Goal: Task Accomplishment & Management: Use online tool/utility

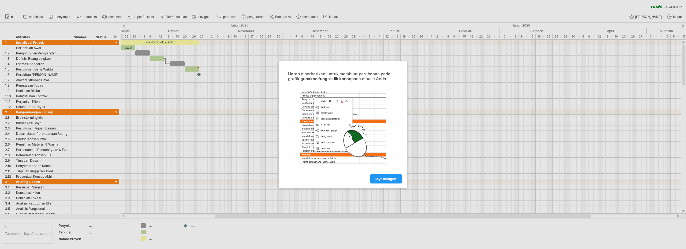
click at [394, 177] on font "saya mengerti" at bounding box center [386, 179] width 23 height 4
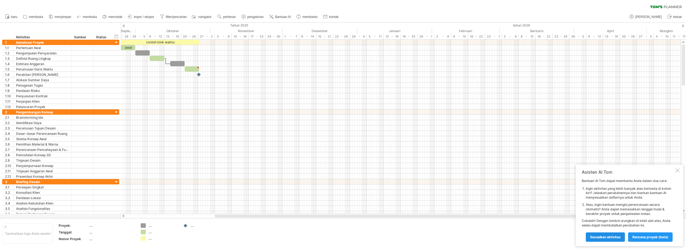
click at [620, 234] on link "Sesuaikan aktivitas" at bounding box center [605, 236] width 39 height 9
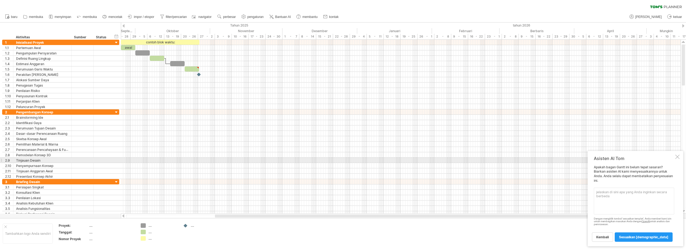
click at [674, 159] on div "Asisten AI Tom Apakah bagan Gantt ini belum tepat sasaran? Biarkan asisten AI k…" at bounding box center [636, 198] width 96 height 95
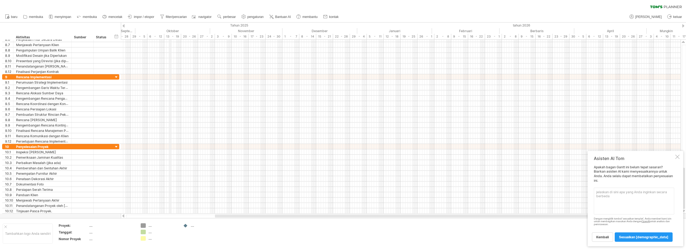
click at [171, 30] on font "Oktober" at bounding box center [172, 31] width 13 height 4
click at [176, 29] on font "Oktober" at bounding box center [172, 31] width 13 height 4
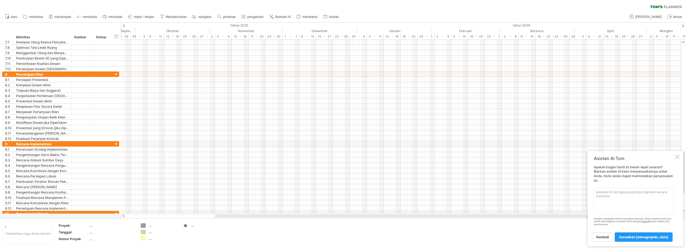
click at [124, 25] on div at bounding box center [123, 25] width 2 height 3
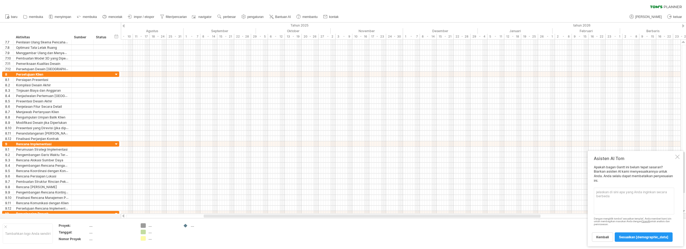
click at [124, 25] on div at bounding box center [123, 25] width 2 height 3
click at [324, 24] on font "Tahun 2025" at bounding box center [324, 25] width 18 height 4
click at [342, 29] on font "Oktober" at bounding box center [341, 31] width 13 height 4
click at [655, 16] on font "[PERSON_NAME]" at bounding box center [649, 17] width 27 height 4
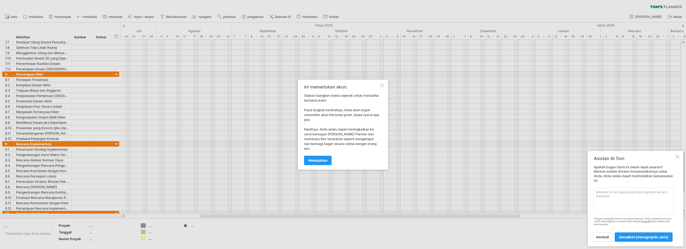
click at [322, 156] on link "melanjutkan" at bounding box center [318, 160] width 28 height 9
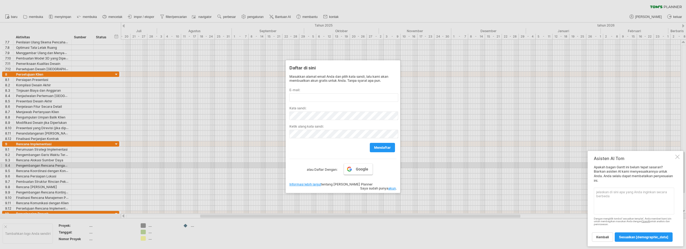
click at [356, 168] on font "Google" at bounding box center [362, 169] width 12 height 4
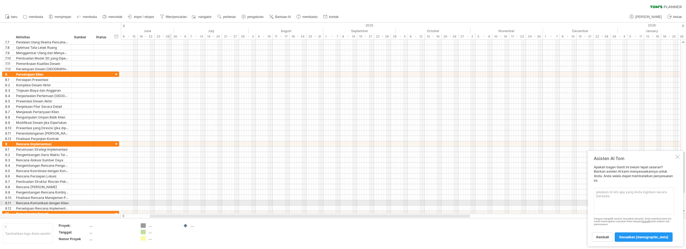
drag, startPoint x: 224, startPoint y: 216, endPoint x: 153, endPoint y: 198, distance: 73.7
click at [157, 199] on div "Mencoba mengakses [DOMAIN_NAME] Terhubung lagi... 0% filter [GEOGRAPHIC_DATA] b…" at bounding box center [343, 124] width 686 height 249
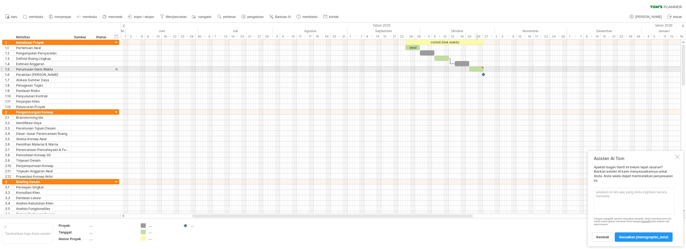
click at [477, 69] on div at bounding box center [476, 68] width 14 height 5
click at [476, 70] on div at bounding box center [476, 68] width 14 height 5
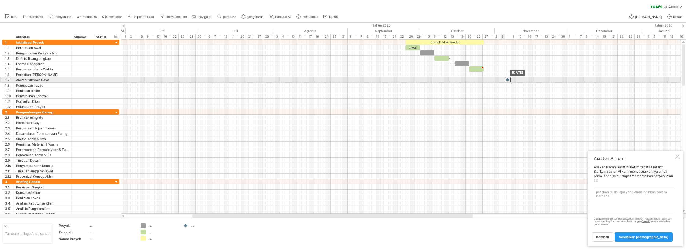
drag, startPoint x: 482, startPoint y: 73, endPoint x: 506, endPoint y: 80, distance: 24.7
click at [504, 80] on div at bounding box center [401, 79] width 560 height 5
drag, startPoint x: 501, startPoint y: 78, endPoint x: 507, endPoint y: 80, distance: 5.9
click at [507, 80] on div "contoh blok waktu: awal [DATE] [DATE]" at bounding box center [401, 127] width 560 height 174
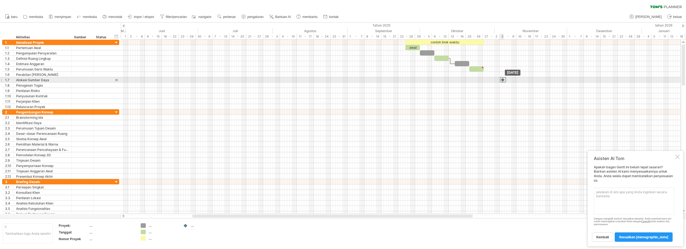
drag, startPoint x: 508, startPoint y: 80, endPoint x: 503, endPoint y: 80, distance: 4.9
click at [503, 80] on div at bounding box center [503, 79] width 6 height 5
drag, startPoint x: 506, startPoint y: 80, endPoint x: 516, endPoint y: 80, distance: 9.4
click at [516, 80] on div at bounding box center [515, 79] width 6 height 5
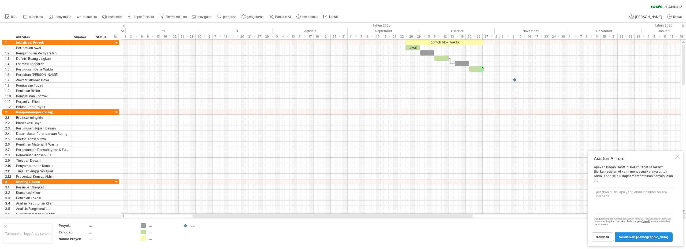
click at [655, 237] on font "sesuaikan [DEMOGRAPHIC_DATA]" at bounding box center [643, 237] width 49 height 4
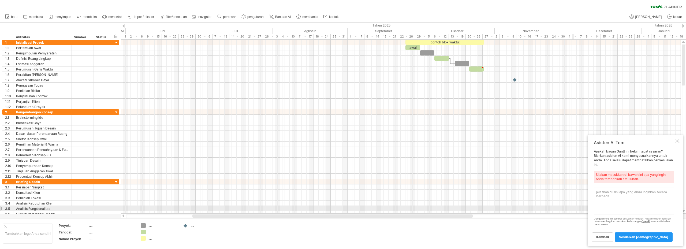
click at [639, 206] on textarea at bounding box center [634, 201] width 80 height 27
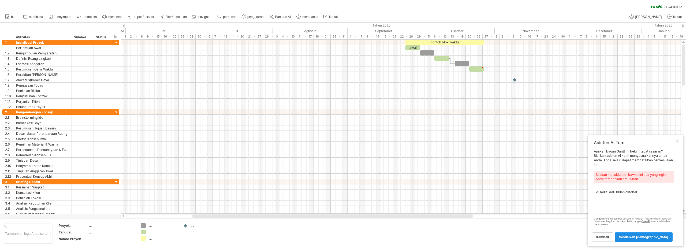
type textarea "di mulai dari bulan oktober"
click at [666, 238] on font "sesuaikan [DEMOGRAPHIC_DATA]" at bounding box center [643, 237] width 49 height 4
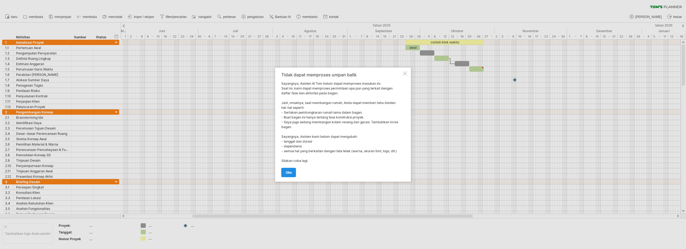
click at [293, 169] on link "Oke" at bounding box center [288, 172] width 15 height 9
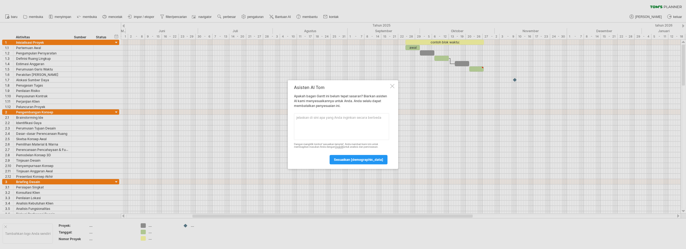
click at [393, 86] on div at bounding box center [392, 86] width 4 height 4
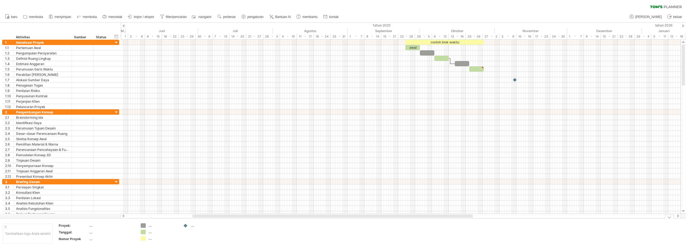
click at [143, 225] on div "Mencoba mengakses [DOMAIN_NAME] Terhubung lagi... 0% filter [GEOGRAPHIC_DATA] b…" at bounding box center [343, 124] width 686 height 249
click at [156, 224] on div "...." at bounding box center [162, 225] width 29 height 5
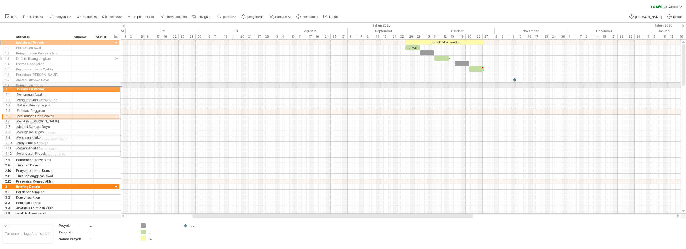
drag, startPoint x: 1, startPoint y: 41, endPoint x: 5, endPoint y: 56, distance: 15.2
click at [5, 76] on div "**********" at bounding box center [60, 74] width 117 height 70
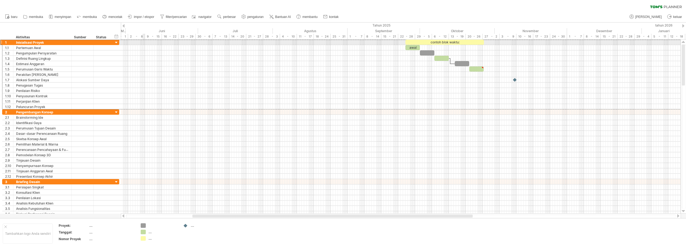
click at [1, 42] on div at bounding box center [1, 42] width 2 height 6
click at [116, 42] on div at bounding box center [116, 42] width 5 height 5
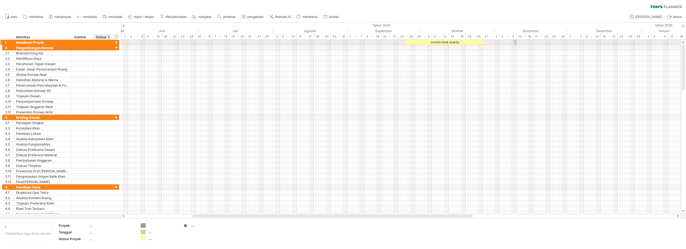
click at [116, 42] on div at bounding box center [116, 42] width 5 height 5
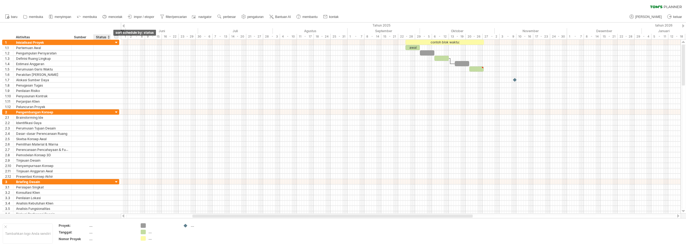
click at [109, 38] on div at bounding box center [108, 36] width 2 height 5
click at [109, 37] on div at bounding box center [108, 36] width 2 height 5
click at [47, 29] on div "sembunyikan awal/akhir/durasi tampilkan mulai/akhir/durasi ******** Aktivitas *…" at bounding box center [60, 31] width 121 height 17
click at [14, 16] on font "baru" at bounding box center [14, 17] width 6 height 4
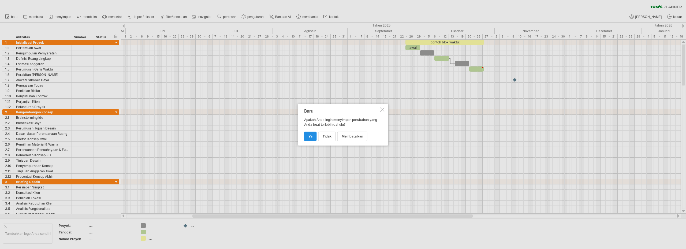
click at [313, 137] on link "Ya" at bounding box center [310, 136] width 13 height 9
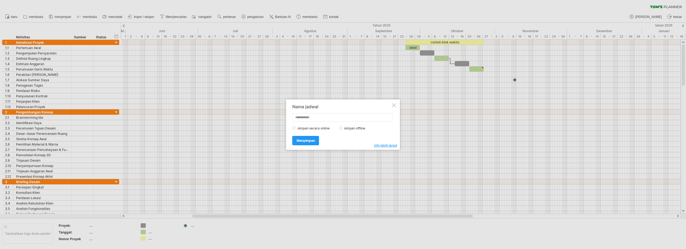
click at [394, 107] on div at bounding box center [394, 105] width 4 height 4
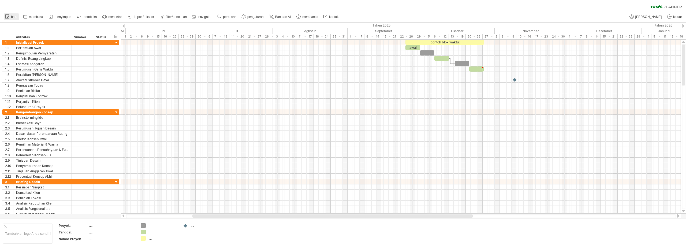
click at [14, 18] on font "baru" at bounding box center [14, 17] width 6 height 4
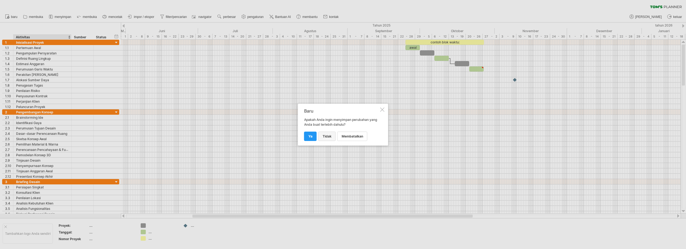
click at [328, 140] on link "TIDAK" at bounding box center [326, 136] width 17 height 9
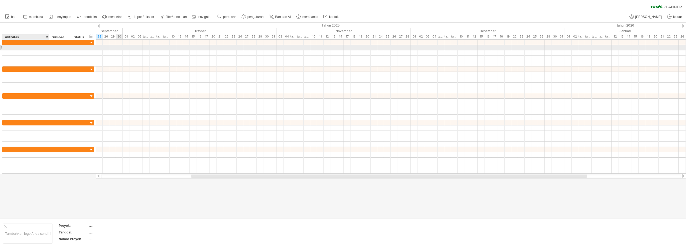
click at [16, 49] on div at bounding box center [25, 47] width 41 height 5
type input "*"
click at [23, 49] on div at bounding box center [25, 47] width 41 height 5
click at [23, 49] on input "text" at bounding box center [25, 47] width 41 height 5
click at [19, 42] on div at bounding box center [25, 42] width 41 height 5
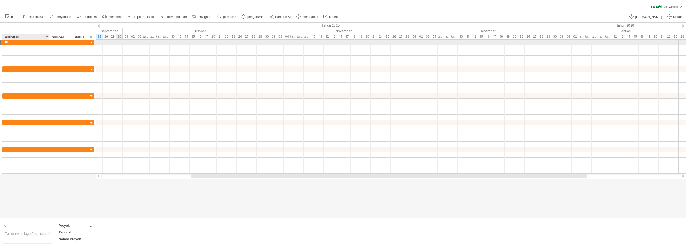
type input "*"
type input "**********"
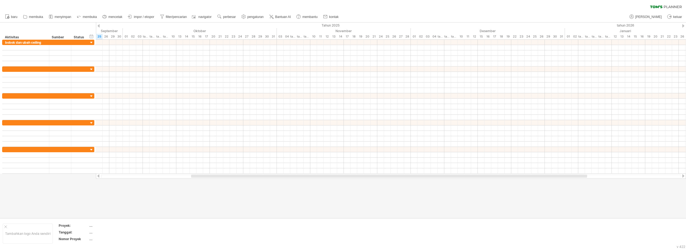
click at [108, 202] on div at bounding box center [343, 121] width 686 height 196
click at [108, 196] on div at bounding box center [343, 121] width 686 height 196
click at [89, 197] on div at bounding box center [343, 121] width 686 height 196
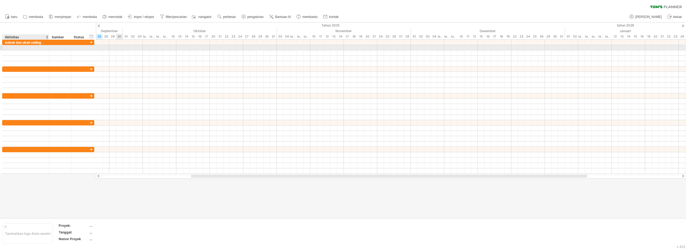
click at [22, 49] on div at bounding box center [25, 47] width 41 height 5
click at [99, 25] on div at bounding box center [99, 25] width 2 height 3
click at [99, 24] on div at bounding box center [99, 25] width 2 height 3
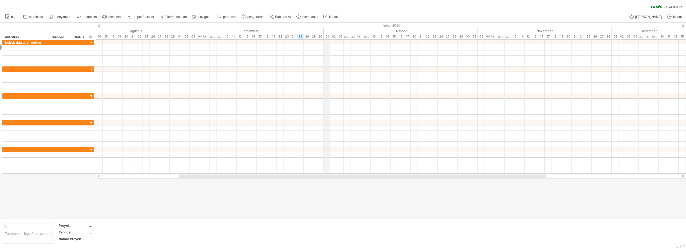
click at [328, 36] on font "01" at bounding box center [327, 37] width 3 height 4
click at [327, 36] on font "01" at bounding box center [327, 37] width 3 height 4
click at [683, 25] on div at bounding box center [683, 25] width 2 height 3
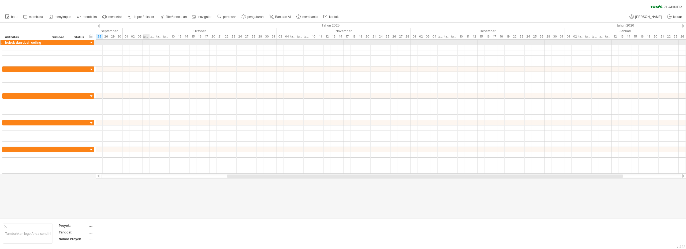
click at [147, 42] on div at bounding box center [391, 42] width 590 height 5
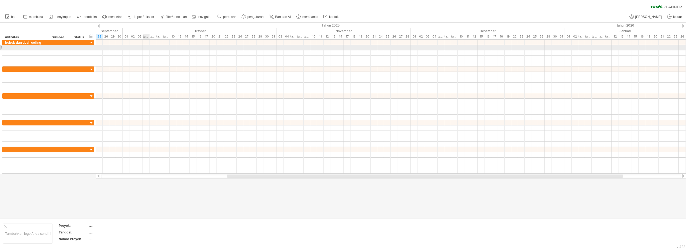
click at [146, 46] on div at bounding box center [391, 47] width 590 height 5
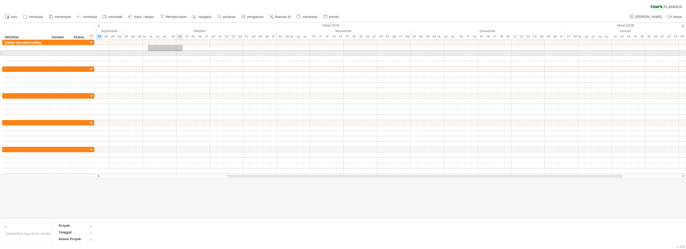
drag, startPoint x: 154, startPoint y: 47, endPoint x: 183, endPoint y: 51, distance: 28.4
click at [183, 51] on div at bounding box center [391, 53] width 590 height 27
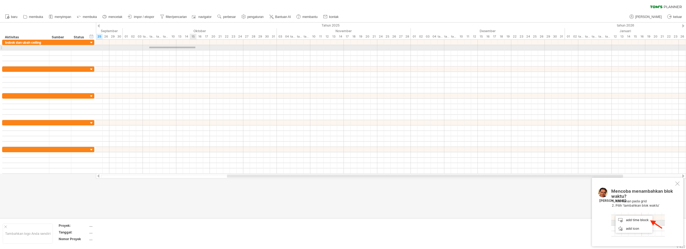
drag, startPoint x: 149, startPoint y: 47, endPoint x: 196, endPoint y: 48, distance: 46.4
click at [196, 48] on div at bounding box center [391, 47] width 590 height 5
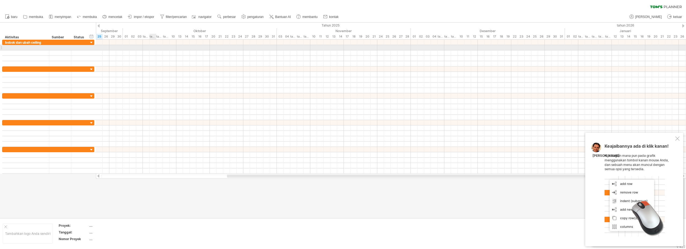
click at [151, 49] on div at bounding box center [391, 47] width 590 height 5
drag, startPoint x: 147, startPoint y: 48, endPoint x: 149, endPoint y: 45, distance: 3.5
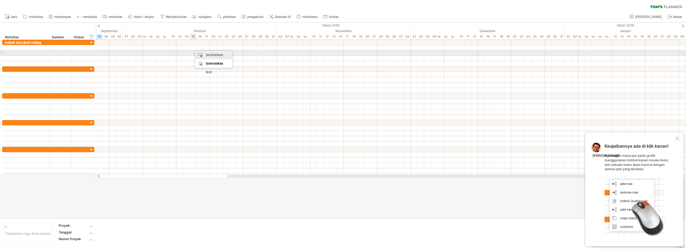
click at [208, 55] on font "tambahkan blok waktu" at bounding box center [214, 59] width 17 height 13
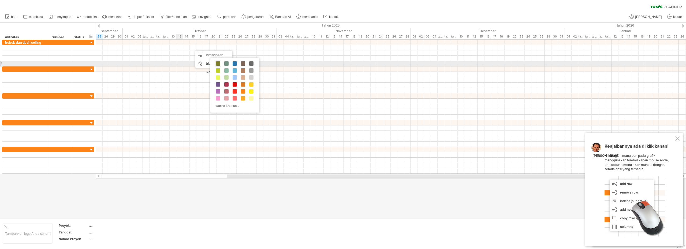
drag, startPoint x: 217, startPoint y: 64, endPoint x: 210, endPoint y: 64, distance: 7.0
click at [217, 64] on span at bounding box center [218, 63] width 4 height 4
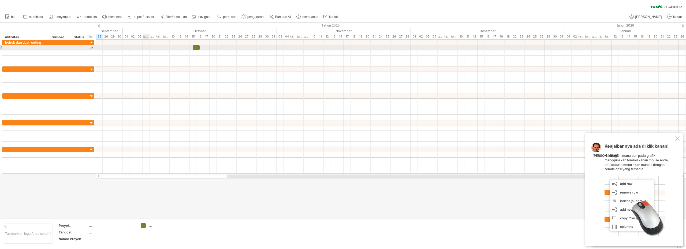
click at [146, 48] on div at bounding box center [391, 47] width 590 height 5
drag, startPoint x: 148, startPoint y: 47, endPoint x: 194, endPoint y: 50, distance: 46.2
click at [194, 50] on div at bounding box center [391, 47] width 590 height 5
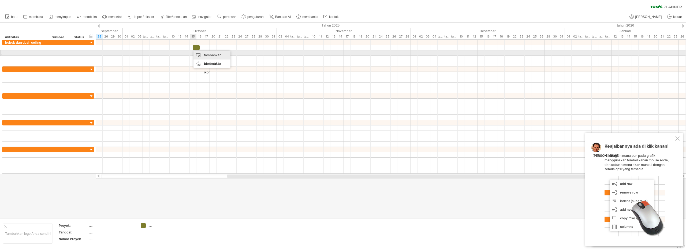
click at [210, 55] on font "tambahkan blok waktu" at bounding box center [212, 59] width 17 height 13
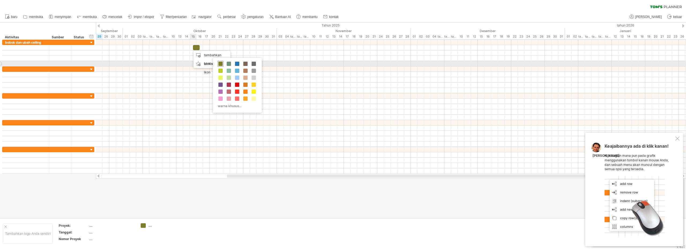
click at [220, 65] on span at bounding box center [220, 64] width 4 height 4
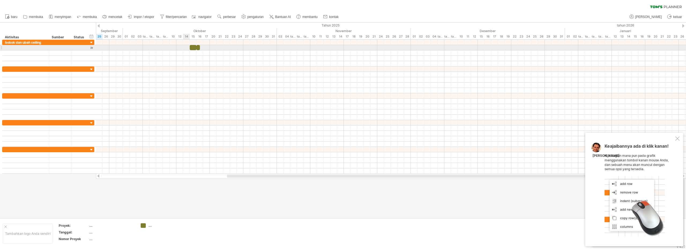
click at [186, 50] on div at bounding box center [391, 47] width 590 height 5
drag, startPoint x: 199, startPoint y: 47, endPoint x: 248, endPoint y: 48, distance: 48.3
click at [248, 48] on span at bounding box center [247, 47] width 2 height 5
drag, startPoint x: 192, startPoint y: 49, endPoint x: 165, endPoint y: 49, distance: 27.1
click at [165, 49] on div at bounding box center [166, 47] width 7 height 5
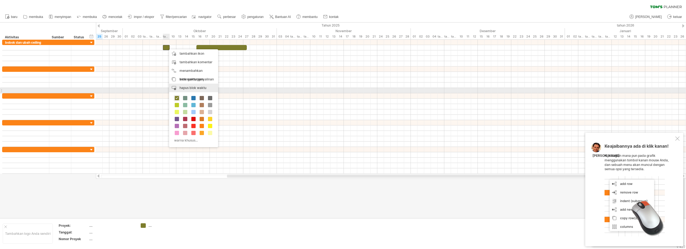
click at [190, 89] on font "hapus blok waktu" at bounding box center [193, 88] width 27 height 4
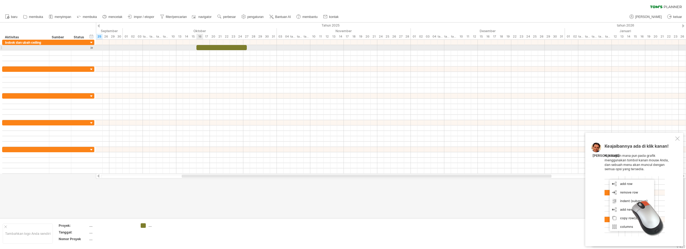
click at [197, 49] on span at bounding box center [196, 47] width 2 height 5
drag, startPoint x: 196, startPoint y: 48, endPoint x: 170, endPoint y: 45, distance: 26.4
click at [170, 45] on span at bounding box center [170, 47] width 2 height 5
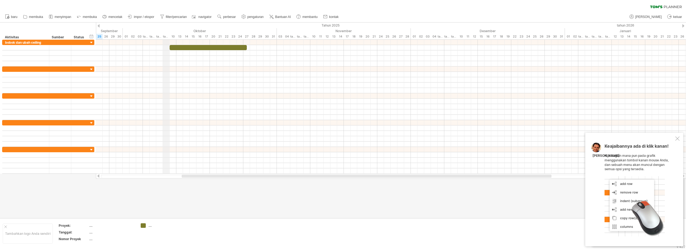
click at [165, 36] on font "tanggal 09" at bounding box center [168, 39] width 11 height 9
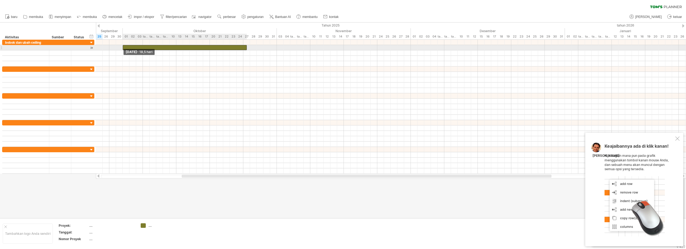
drag, startPoint x: 169, startPoint y: 48, endPoint x: 122, endPoint y: 46, distance: 47.0
click at [122, 46] on span at bounding box center [123, 47] width 2 height 5
drag, startPoint x: 246, startPoint y: 47, endPoint x: 175, endPoint y: 46, distance: 71.3
click at [175, 46] on div at bounding box center [150, 47] width 54 height 5
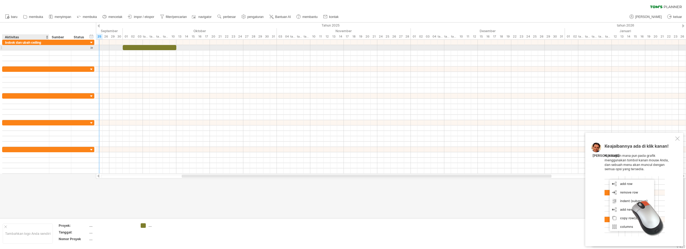
click at [38, 50] on div at bounding box center [25, 47] width 41 height 5
click at [125, 47] on div at bounding box center [150, 47] width 54 height 5
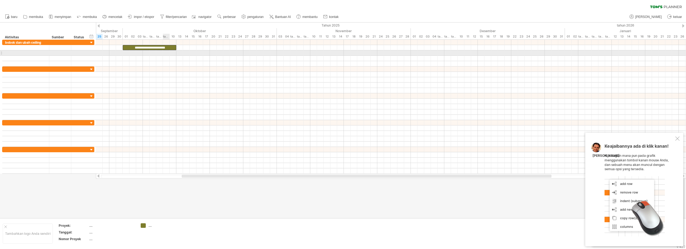
click at [166, 54] on div at bounding box center [391, 52] width 590 height 5
click at [191, 52] on div at bounding box center [391, 52] width 590 height 5
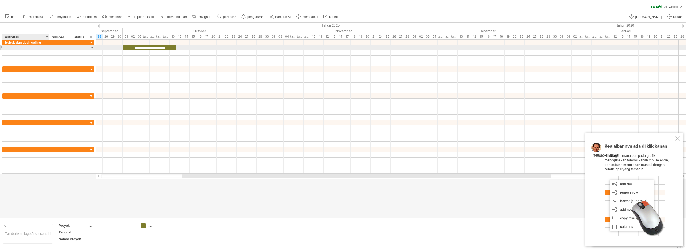
click at [25, 49] on div at bounding box center [25, 47] width 41 height 5
type input "*"
type input "**********"
click at [33, 42] on font "bobok dan ubah ceiling" at bounding box center [23, 42] width 36 height 4
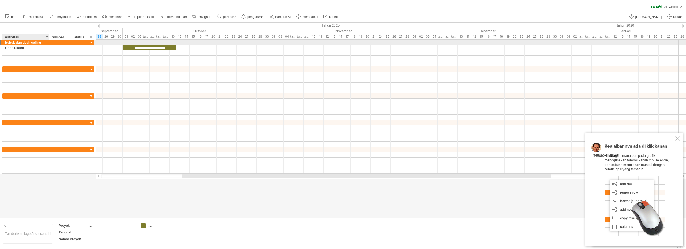
click at [38, 41] on font "bobok dan ubah ceiling" at bounding box center [23, 42] width 36 height 4
click at [64, 44] on div at bounding box center [60, 42] width 16 height 5
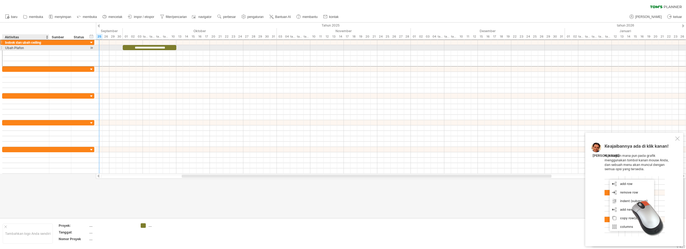
click at [39, 45] on div "Ubah Plafon" at bounding box center [25, 47] width 41 height 5
click at [38, 43] on font "bobok dan ubah ceiling" at bounding box center [23, 42] width 36 height 4
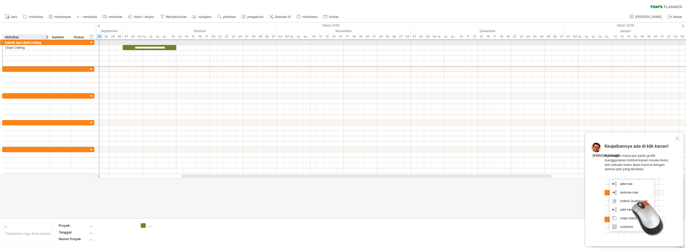
click at [38, 43] on font "bobok dan ubah ceiling" at bounding box center [23, 42] width 36 height 4
click at [38, 42] on font "bobok dan ubah ceiling" at bounding box center [23, 42] width 36 height 4
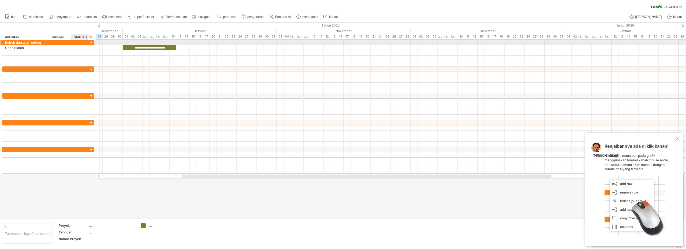
click at [92, 42] on div at bounding box center [91, 42] width 5 height 5
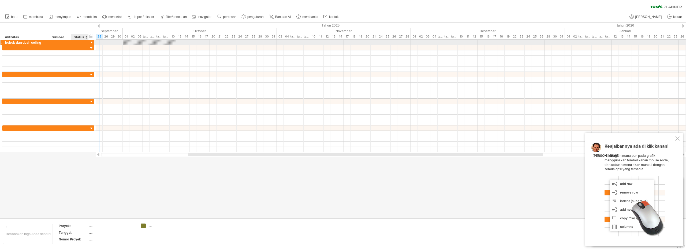
click at [92, 43] on div at bounding box center [91, 42] width 5 height 5
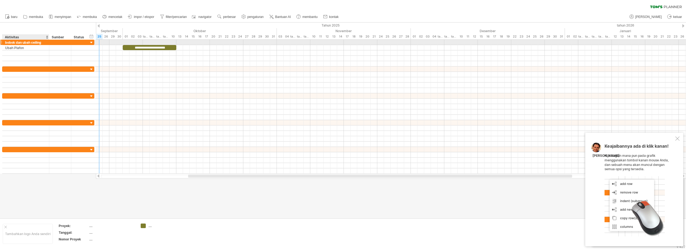
click at [47, 44] on div at bounding box center [48, 42] width 3 height 5
drag, startPoint x: 44, startPoint y: 43, endPoint x: 33, endPoint y: 43, distance: 10.7
click at [44, 43] on div "bobok dan ubah ceiling" at bounding box center [25, 42] width 41 height 5
click at [31, 43] on input "**********" at bounding box center [25, 42] width 41 height 5
type input "**********"
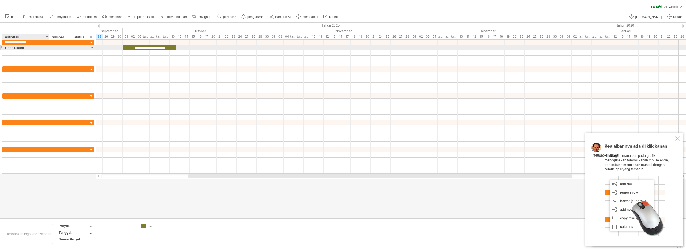
click at [32, 47] on div "Ubah Plafon" at bounding box center [25, 47] width 41 height 5
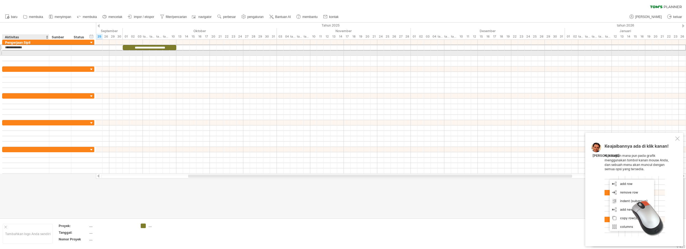
click at [26, 51] on div at bounding box center [25, 52] width 41 height 5
click at [30, 53] on div at bounding box center [25, 52] width 41 height 5
click at [32, 54] on div at bounding box center [25, 52] width 41 height 5
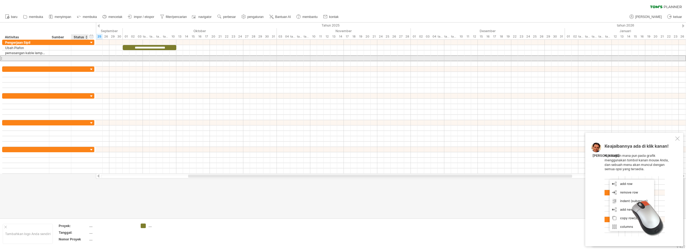
click at [76, 60] on div at bounding box center [80, 58] width 12 height 5
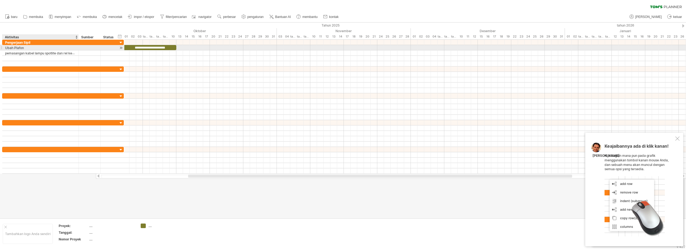
drag, startPoint x: 49, startPoint y: 48, endPoint x: 78, endPoint y: 48, distance: 29.5
click at [78, 48] on div at bounding box center [78, 47] width 3 height 5
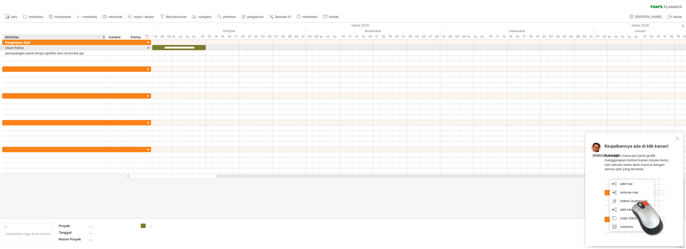
drag, startPoint x: 77, startPoint y: 48, endPoint x: 103, endPoint y: 47, distance: 26.3
click at [104, 47] on div at bounding box center [105, 47] width 3 height 5
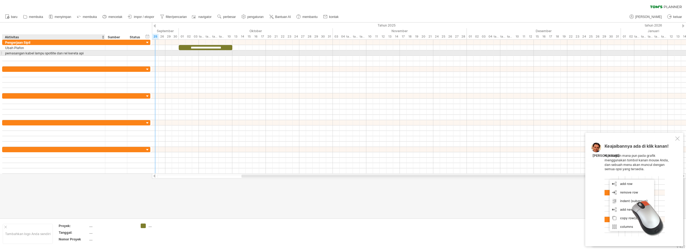
click at [83, 53] on font "pemasangan kabel lampu spotlite dan rel kereta api" at bounding box center [44, 53] width 79 height 4
click at [77, 54] on font "pemasangan kabel lampu spotlite dan rel kereta api" at bounding box center [44, 53] width 79 height 4
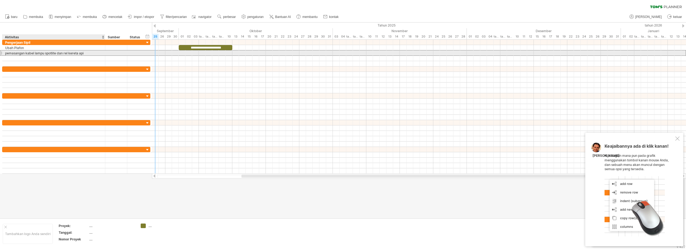
click at [75, 54] on font "pemasangan kabel lampu spotlite dan rel kereta api" at bounding box center [44, 53] width 79 height 4
click at [58, 53] on font "pemasangan kabel lampu spotlite dan rel kereta api" at bounding box center [44, 53] width 79 height 4
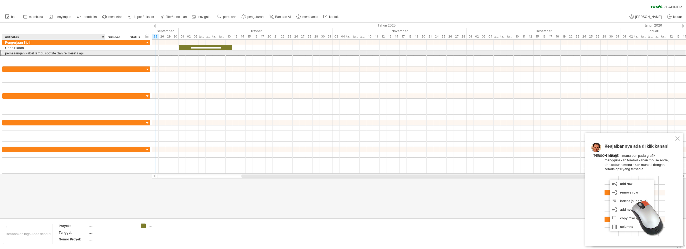
click at [58, 53] on font "pemasangan kabel lampu spotlite dan rel kereta api" at bounding box center [44, 53] width 79 height 4
click at [18, 52] on font "pemasangan kabel lampu spotlite dan rel kereta api" at bounding box center [44, 53] width 79 height 4
click at [77, 53] on font "pemasangan kabel lampu spotlite dan rel kereta api" at bounding box center [44, 53] width 79 height 4
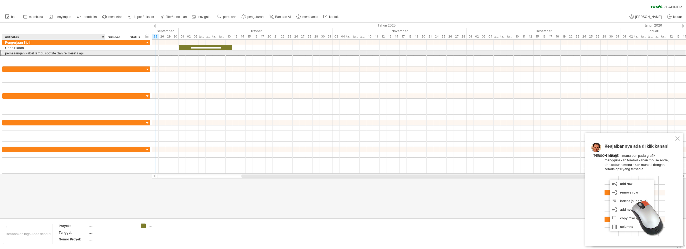
click at [77, 53] on font "pemasangan kabel lampu spotlite dan rel kereta api" at bounding box center [44, 53] width 79 height 4
click at [95, 54] on div "pemasangan kabel lampu spotlite dan rel kereta api" at bounding box center [53, 52] width 97 height 5
click at [95, 54] on input "**********" at bounding box center [53, 52] width 97 height 5
click at [82, 54] on input "**********" at bounding box center [53, 52] width 97 height 5
click at [87, 54] on div "pemasangan kable lampu spotlite dan railtrack" at bounding box center [53, 52] width 97 height 5
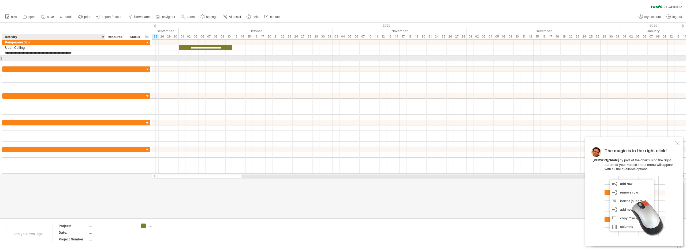
click at [65, 59] on div at bounding box center [53, 58] width 97 height 5
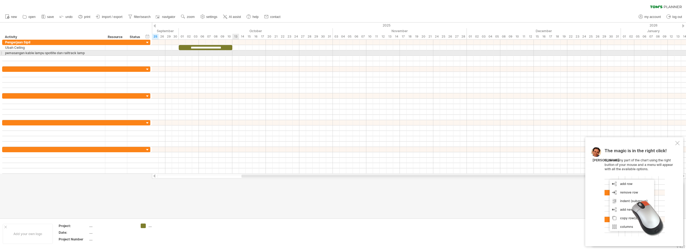
click at [233, 54] on div at bounding box center [419, 52] width 534 height 5
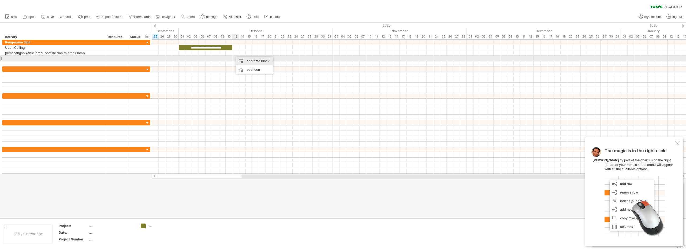
click at [240, 60] on div "add time block" at bounding box center [254, 61] width 37 height 9
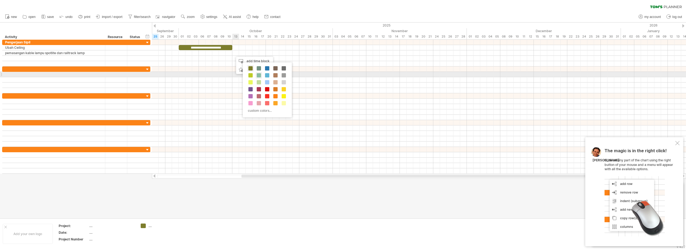
click at [259, 75] on span at bounding box center [259, 75] width 4 height 4
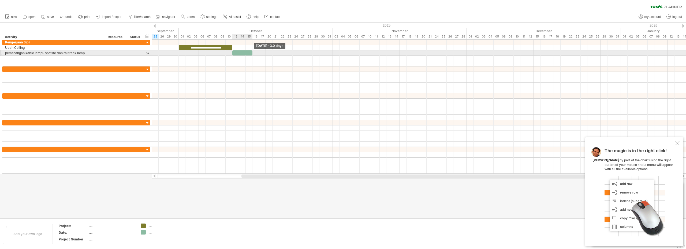
drag, startPoint x: 239, startPoint y: 53, endPoint x: 253, endPoint y: 52, distance: 14.5
click at [253, 52] on span at bounding box center [252, 52] width 2 height 5
drag, startPoint x: 252, startPoint y: 54, endPoint x: 265, endPoint y: 54, distance: 12.6
click at [265, 54] on div at bounding box center [249, 52] width 34 height 5
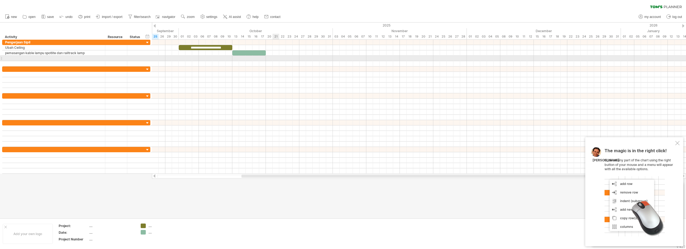
click at [273, 58] on div at bounding box center [419, 58] width 534 height 5
click at [47, 58] on div at bounding box center [53, 58] width 97 height 5
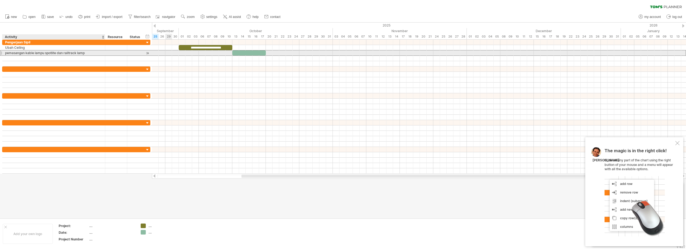
click at [10, 52] on div "pemasangan kable lampu spotlite dan railtrack lamp" at bounding box center [53, 52] width 97 height 5
type input "**********"
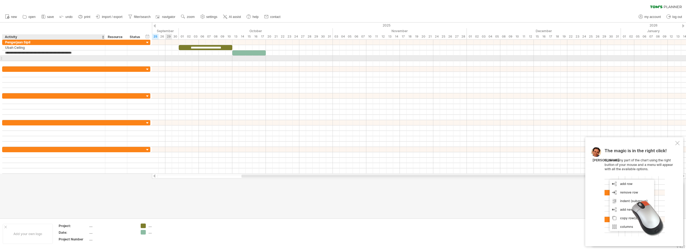
click at [48, 57] on div at bounding box center [53, 58] width 97 height 5
